Goal: Transaction & Acquisition: Purchase product/service

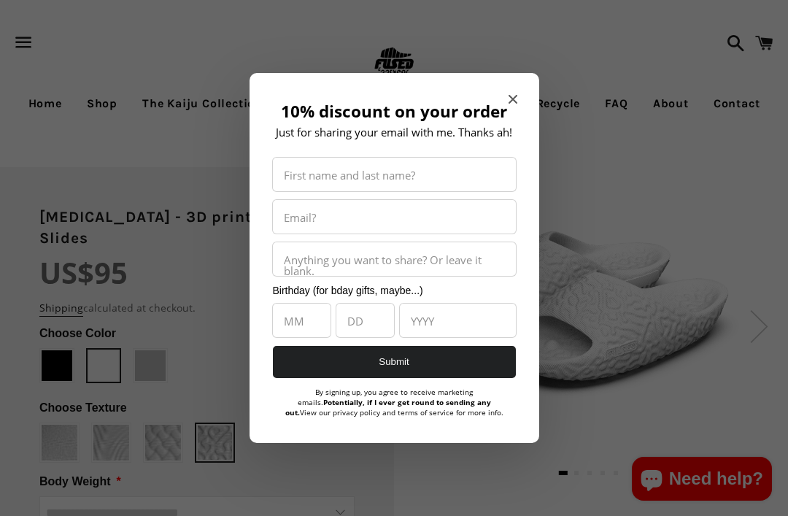
click at [515, 95] on icon "Close modal" at bounding box center [513, 99] width 9 height 9
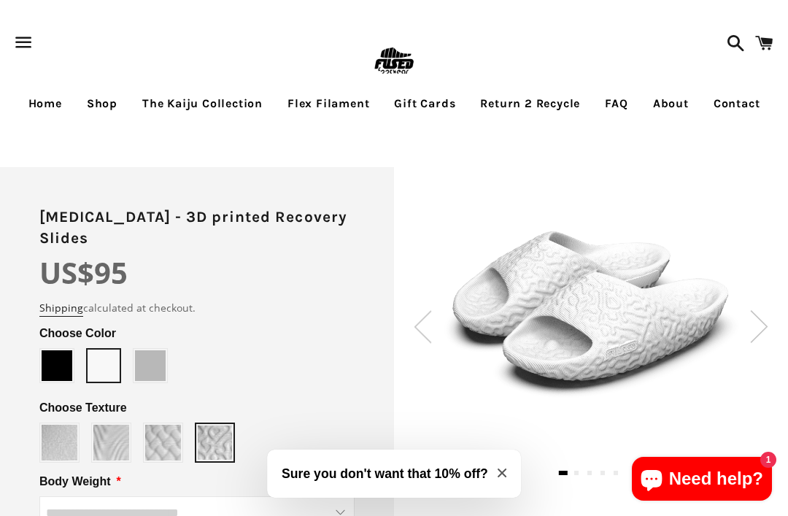
click at [620, 217] on img at bounding box center [592, 310] width 296 height 187
click at [472, 473] on h3 "Sure you don't want that 10% off?" at bounding box center [385, 473] width 207 height 19
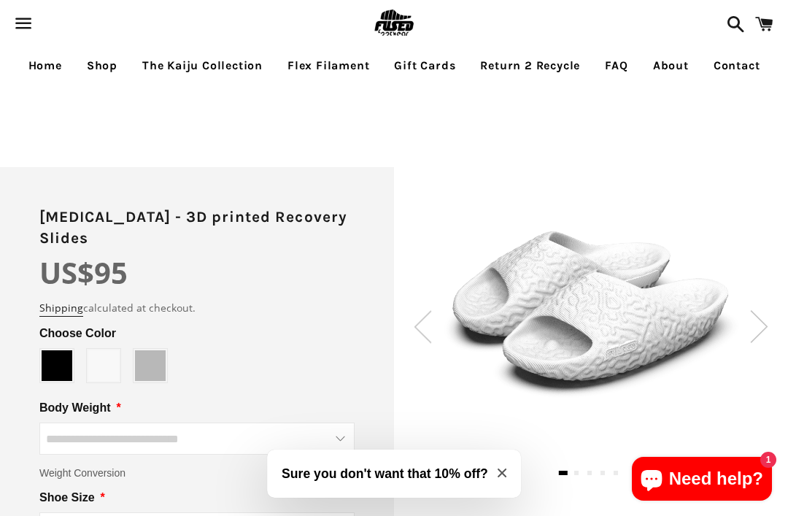
type input "****"
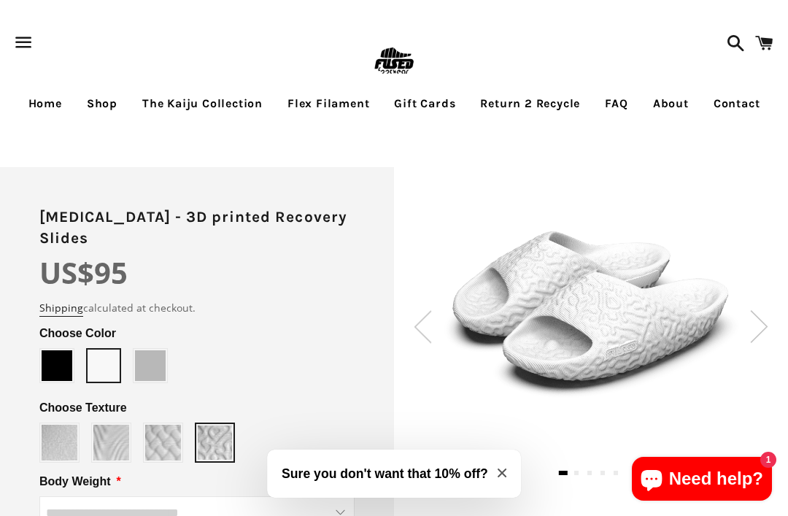
click at [762, 330] on img at bounding box center [759, 326] width 18 height 33
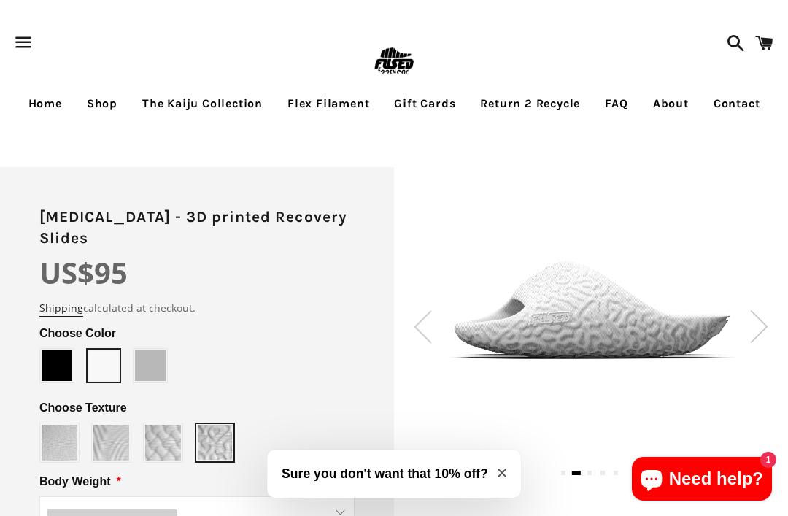
click at [770, 325] on div at bounding box center [591, 310] width 394 height 105
click at [761, 321] on img at bounding box center [759, 326] width 18 height 33
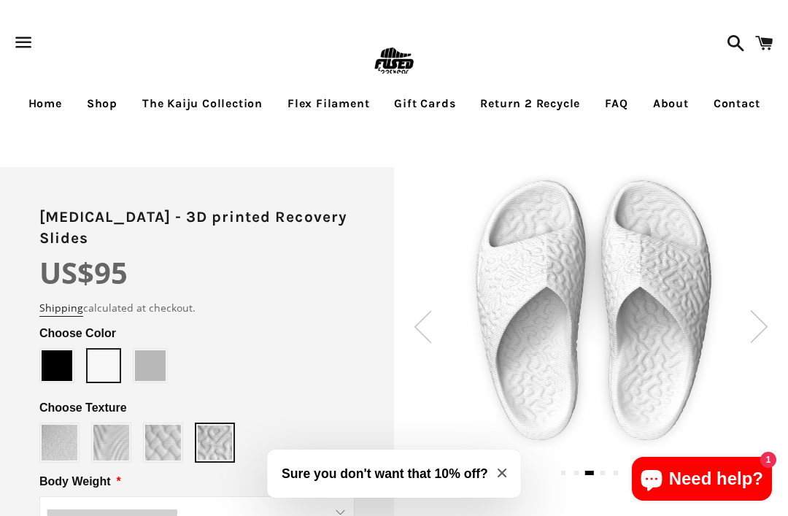
click at [765, 326] on img at bounding box center [759, 326] width 18 height 33
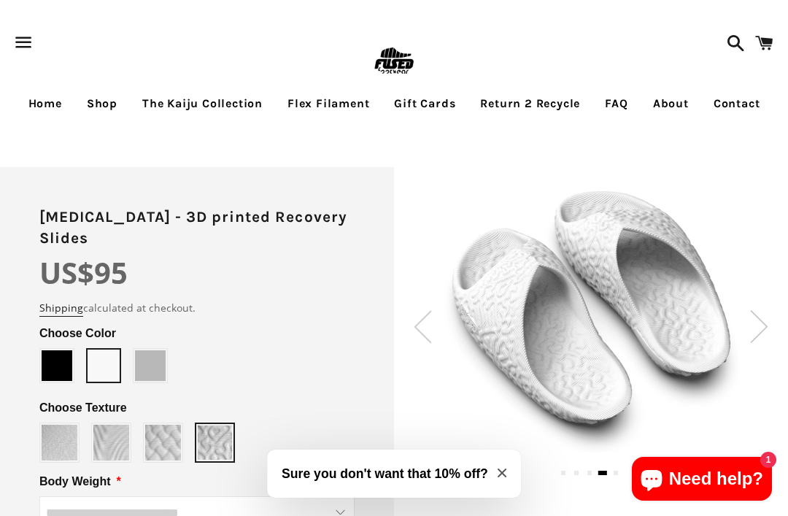
click at [765, 323] on img at bounding box center [759, 326] width 18 height 33
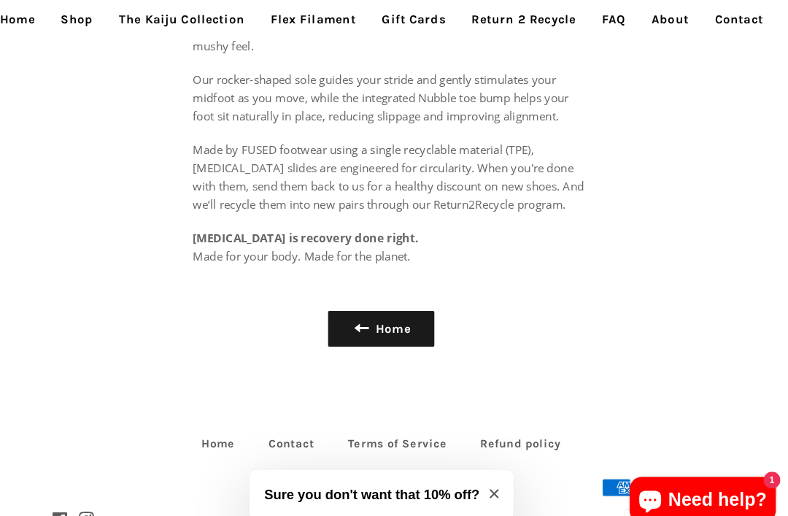
scroll to position [1024, 0]
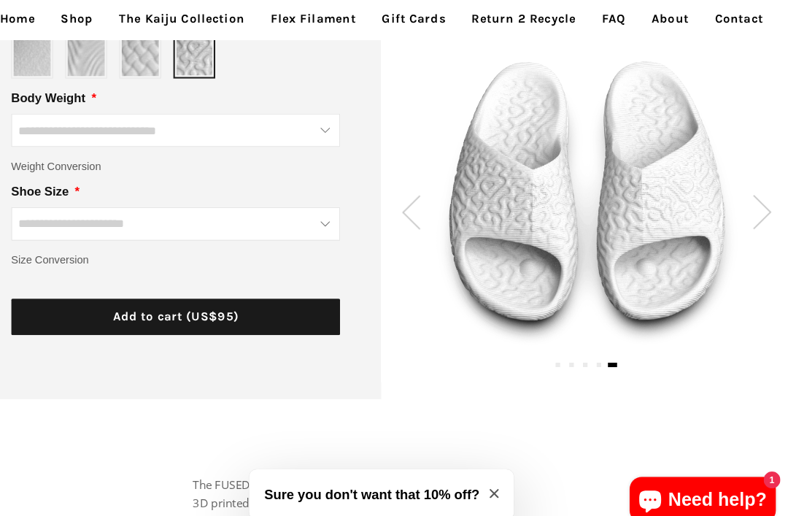
click at [750, 201] on img at bounding box center [759, 203] width 18 height 33
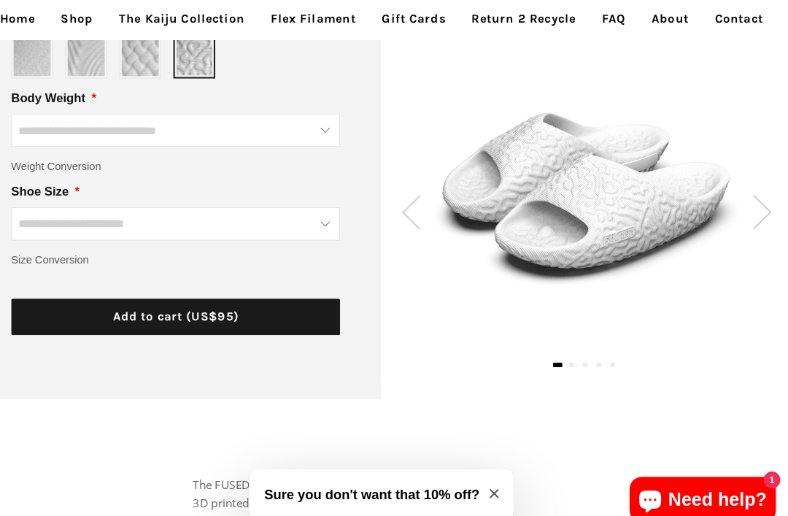
scroll to position [388, 0]
click at [750, 199] on img at bounding box center [759, 203] width 18 height 33
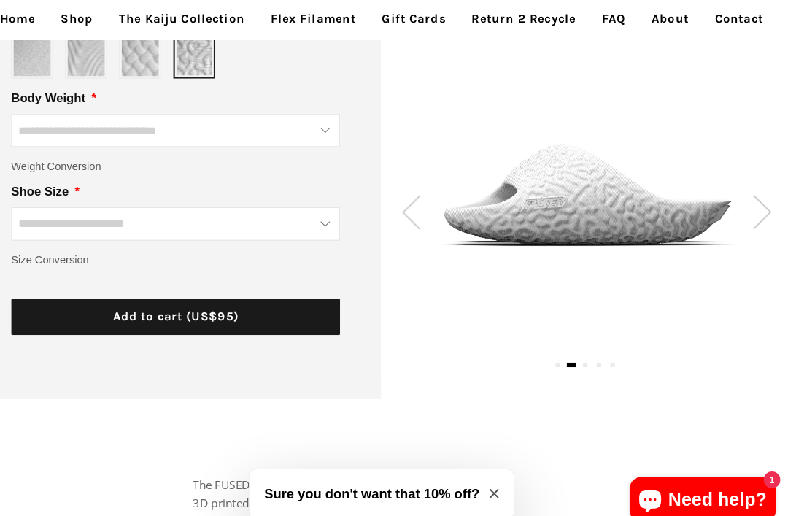
click at [742, 201] on div at bounding box center [591, 186] width 394 height 105
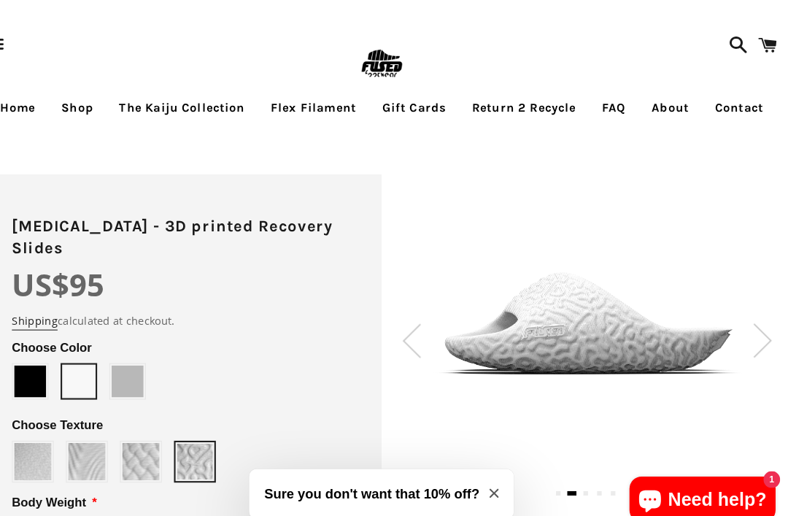
scroll to position [0, 0]
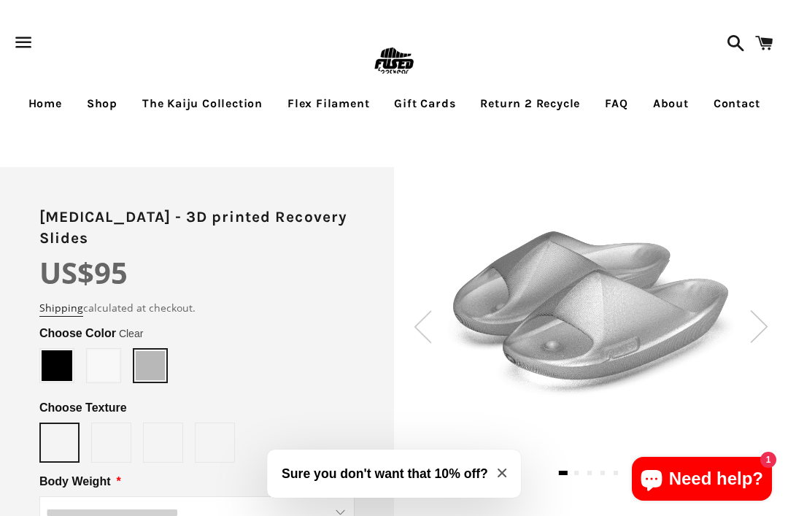
type input "*****"
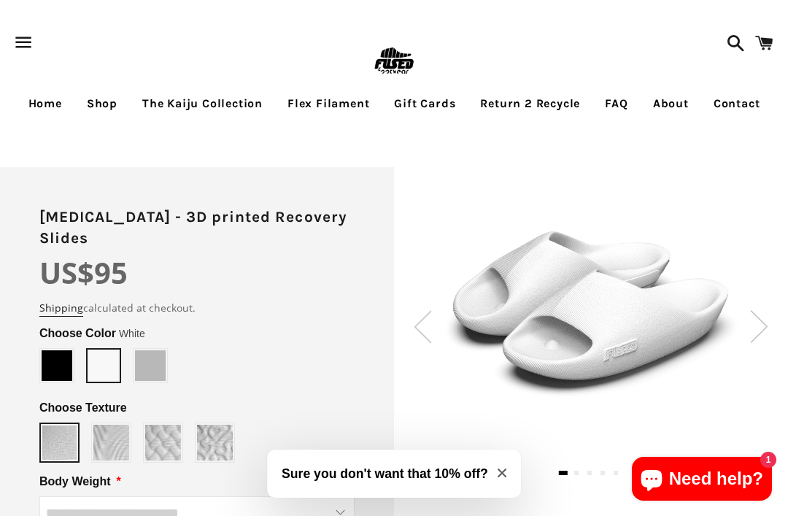
type input "****"
